Goal: Task Accomplishment & Management: Use online tool/utility

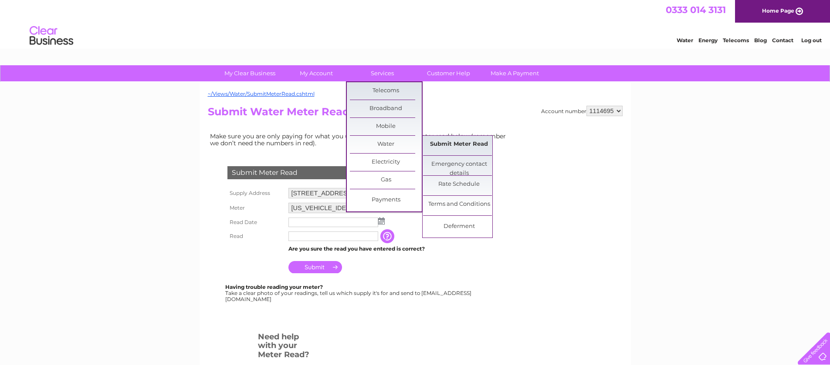
click at [450, 140] on link "Submit Meter Read" at bounding box center [459, 144] width 72 height 17
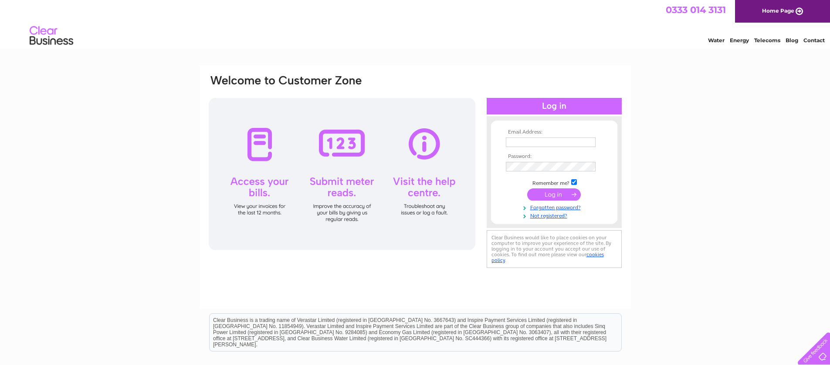
type input "admin@whaligoecatering.co.uk"
click at [552, 192] on input "submit" at bounding box center [554, 195] width 54 height 12
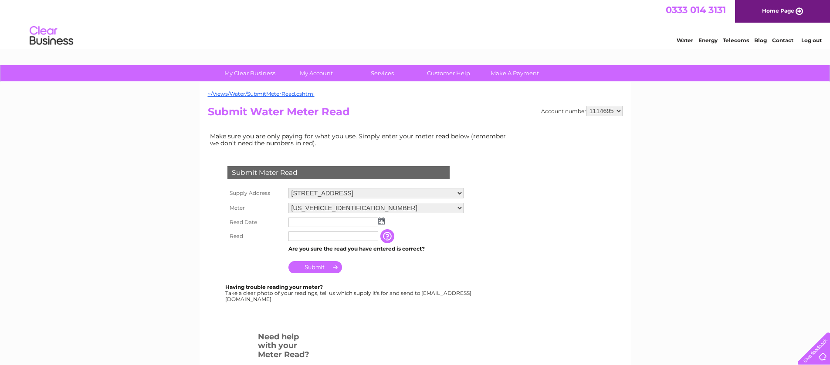
click at [382, 220] on img at bounding box center [381, 221] width 7 height 7
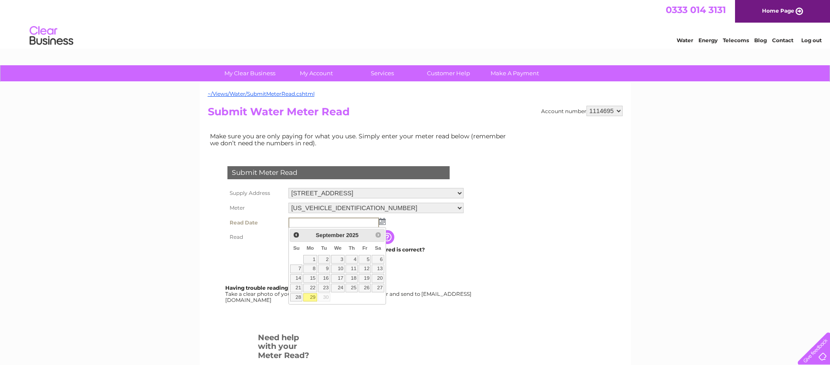
click at [314, 298] on link "29" at bounding box center [310, 298] width 14 height 9
type input "2025/09/29"
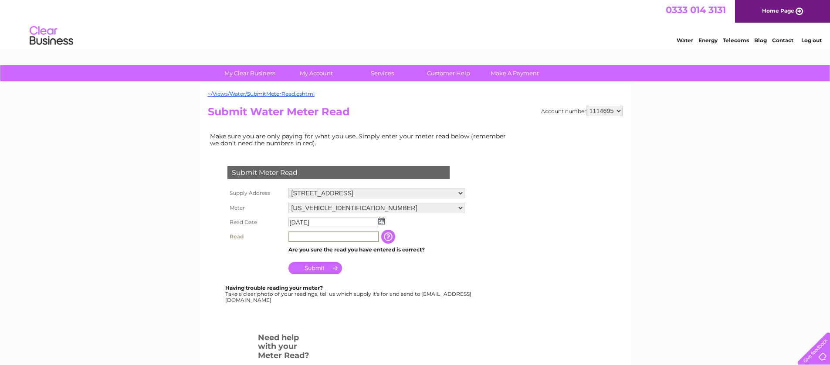
click at [325, 238] on input "text" at bounding box center [333, 237] width 91 height 10
type input "00400"
click at [324, 270] on input "Submit" at bounding box center [315, 268] width 54 height 12
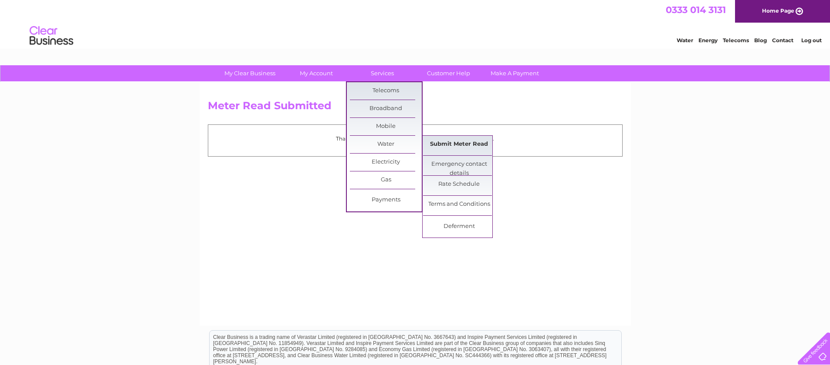
click at [450, 139] on link "Submit Meter Read" at bounding box center [459, 144] width 72 height 17
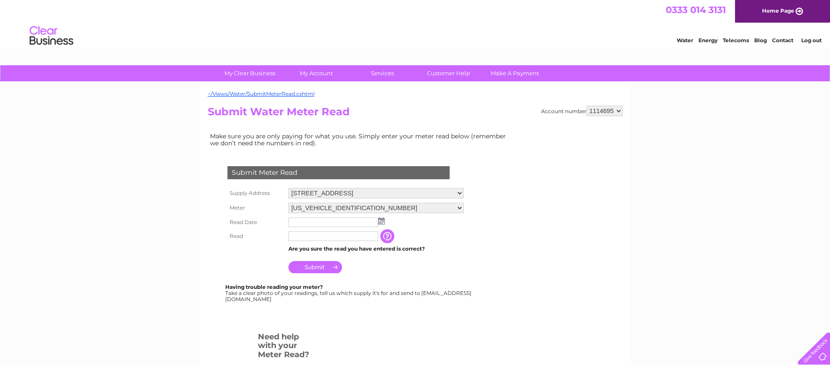
click at [460, 206] on select "[US_VEHICLE_IDENTIFICATION_NUMBER]" at bounding box center [375, 208] width 175 height 10
